Goal: Information Seeking & Learning: Learn about a topic

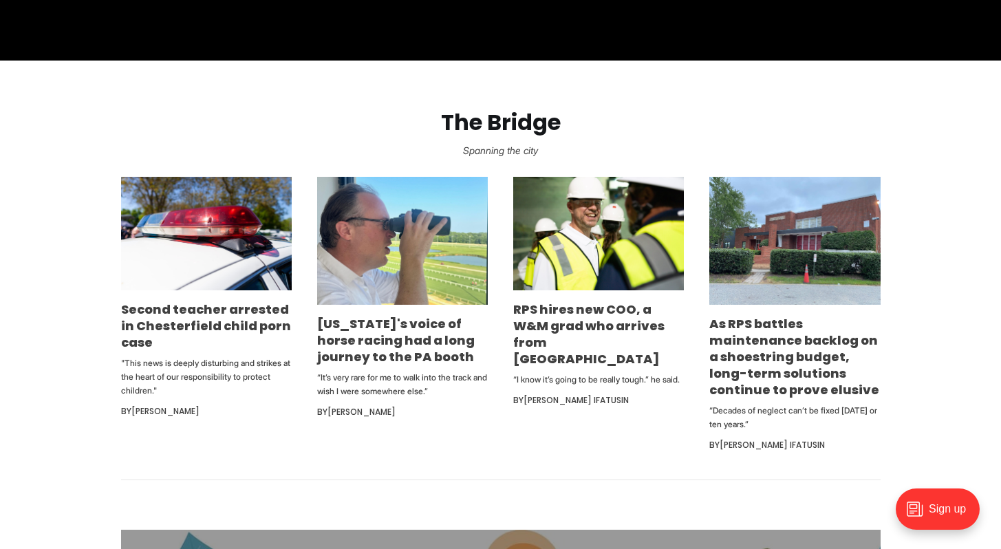
scroll to position [804, 0]
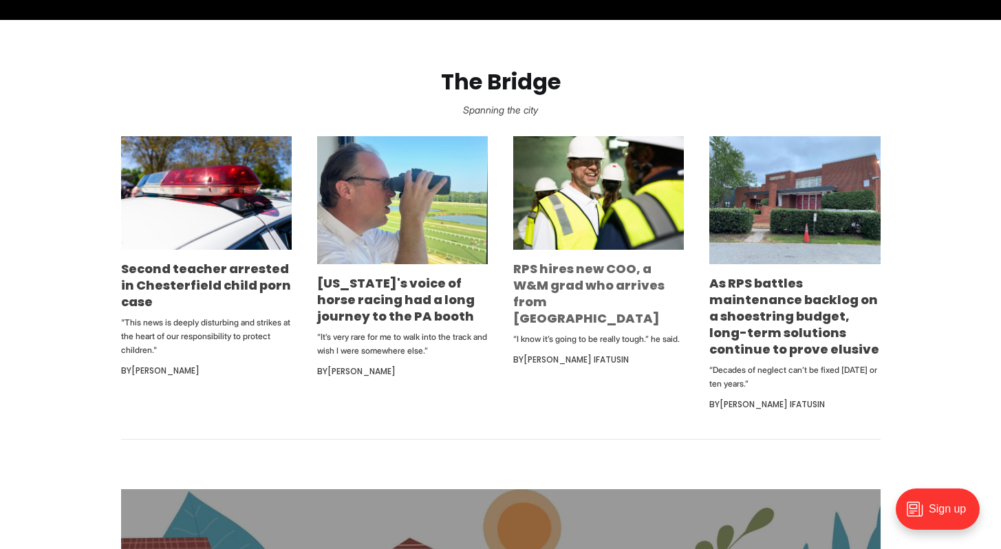
click at [571, 291] on link "RPS hires new COO, a W&M grad who arrives from Indianapolis" at bounding box center [588, 293] width 151 height 67
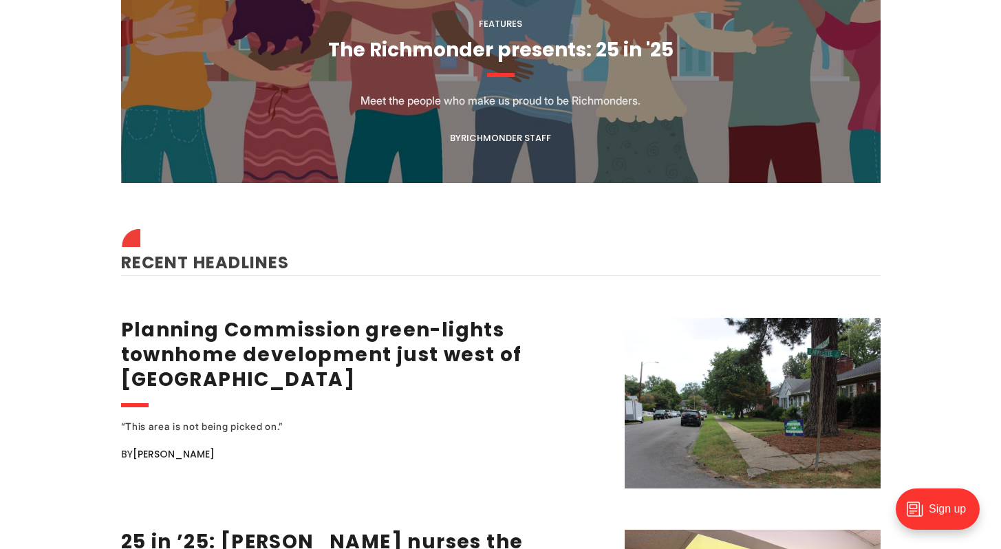
scroll to position [1742, 0]
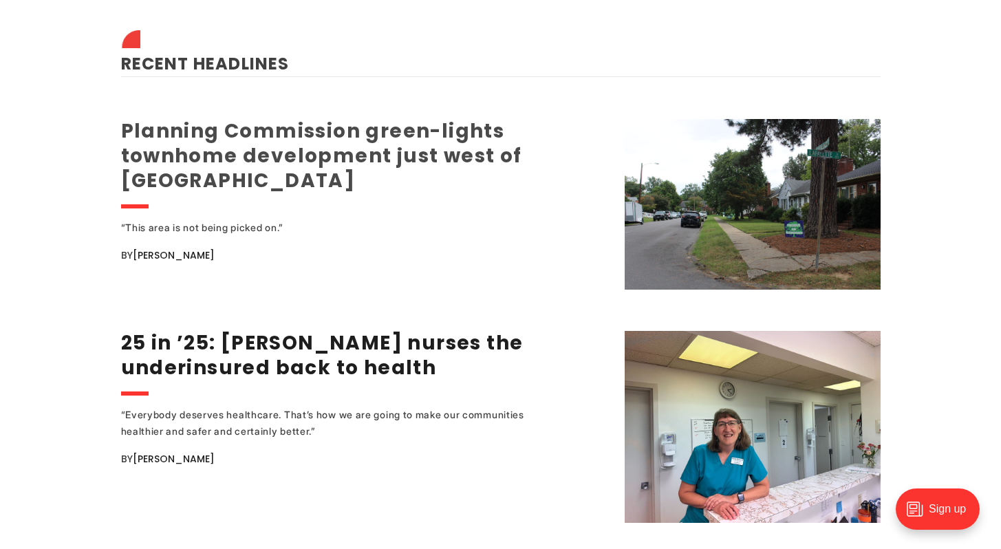
click at [316, 142] on link "Planning Commission green-lights townhome development just west of [GEOGRAPHIC_…" at bounding box center [321, 156] width 401 height 76
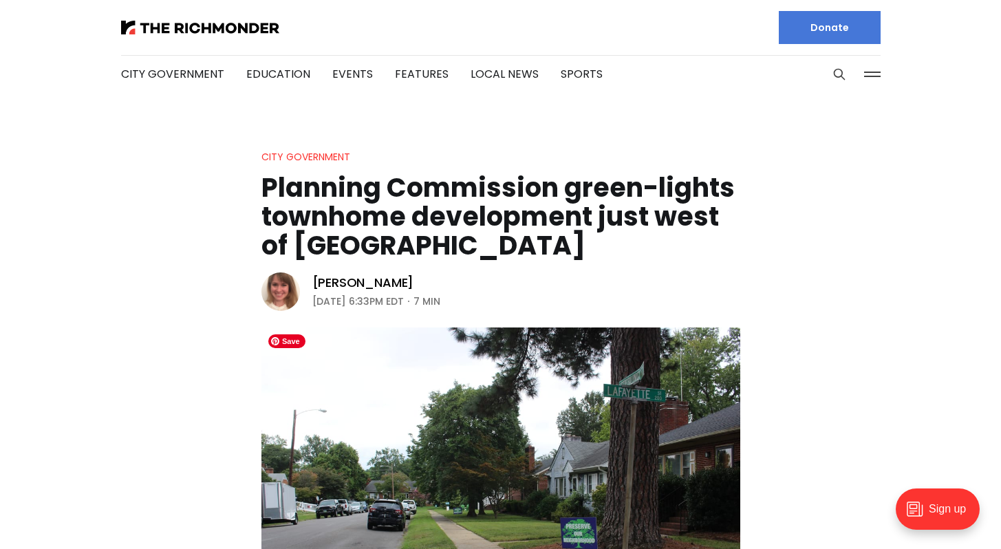
scroll to position [2, 0]
